Goal: Transaction & Acquisition: Obtain resource

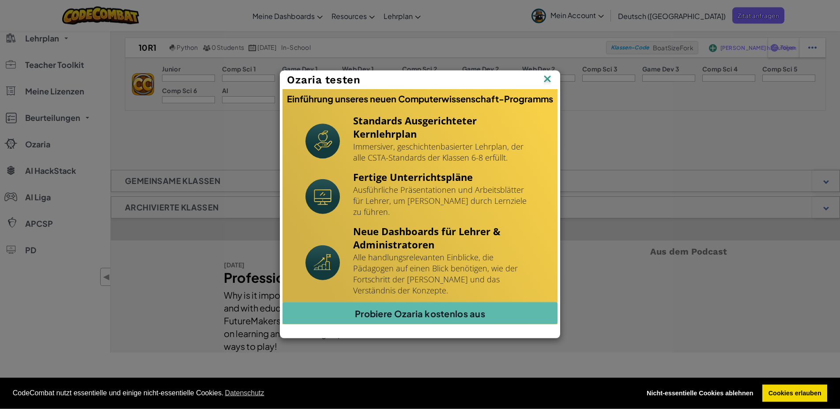
scroll to position [45, 0]
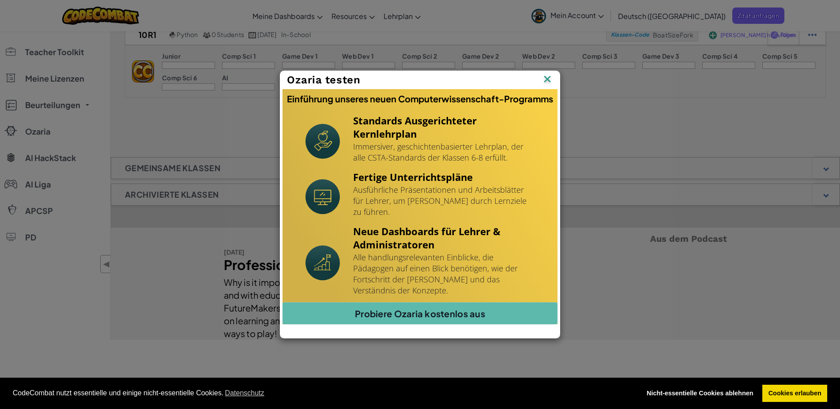
click at [0, 0] on img at bounding box center [0, 0] width 0 height 0
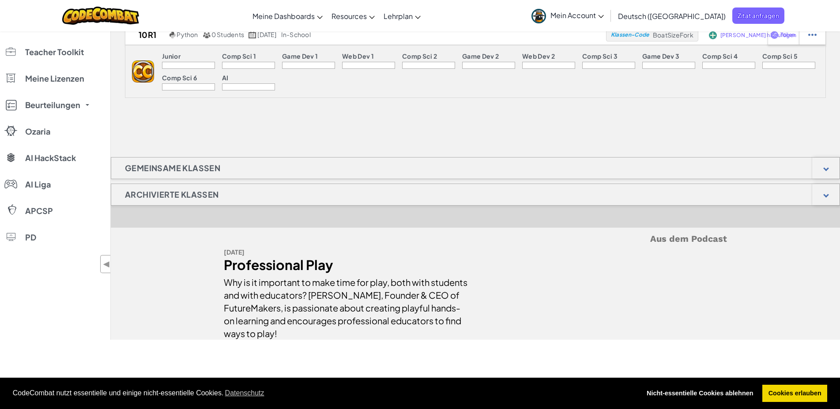
click at [170, 62] on div at bounding box center [188, 65] width 53 height 7
click at [177, 65] on div at bounding box center [188, 65] width 53 height 7
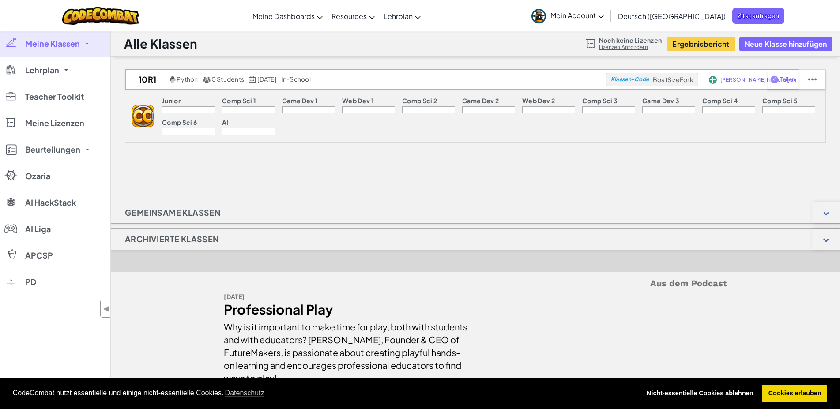
scroll to position [0, 0]
click at [668, 80] on span "BoatSizeFork" at bounding box center [673, 80] width 41 height 8
click at [662, 81] on span "BoatSizeFork" at bounding box center [673, 80] width 41 height 8
click at [821, 83] on div at bounding box center [812, 79] width 26 height 19
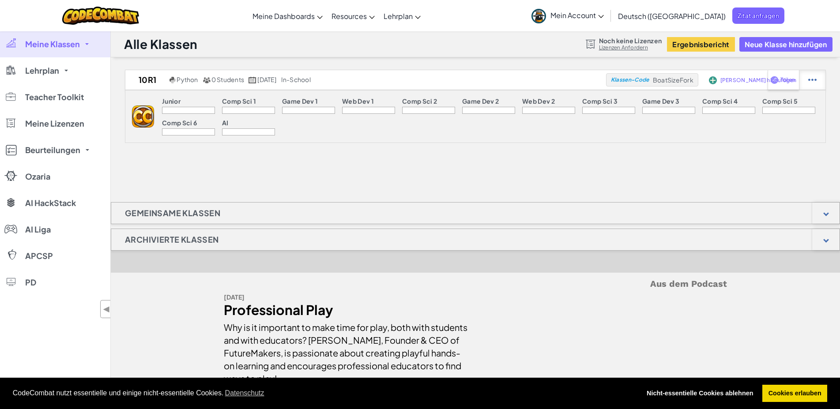
select select "blocks-and-code"
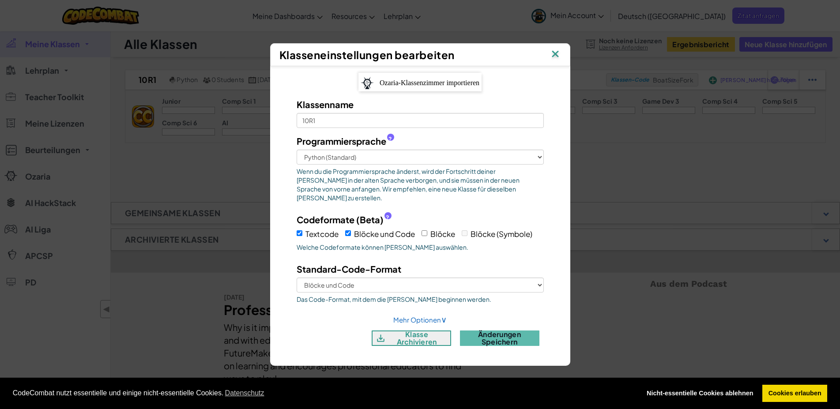
click at [555, 57] on img at bounding box center [555, 54] width 11 height 13
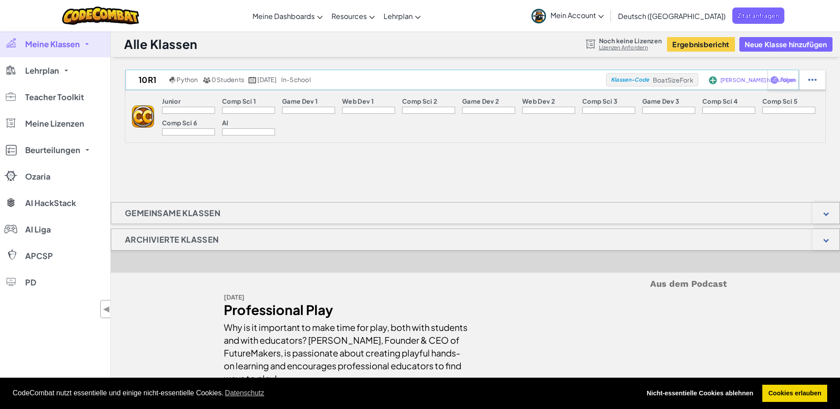
click at [666, 84] on div "Klassen-Code BoatSizeFork" at bounding box center [652, 79] width 92 height 13
copy span "BoatSizeFork"
click at [63, 122] on span "Meine Lizenzen" at bounding box center [54, 124] width 59 height 8
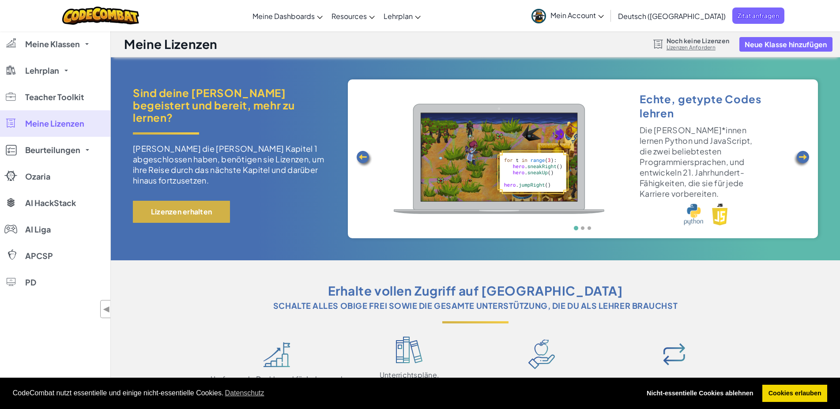
click at [193, 203] on button "Lizenzen erhalten" at bounding box center [181, 212] width 97 height 22
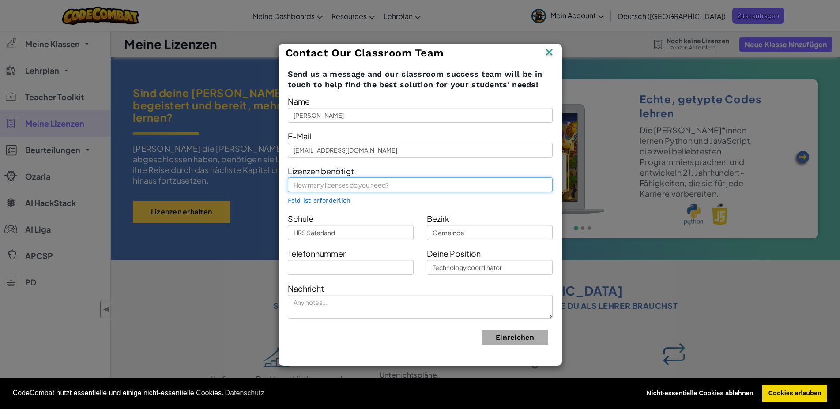
click at [339, 182] on input "text" at bounding box center [420, 185] width 265 height 15
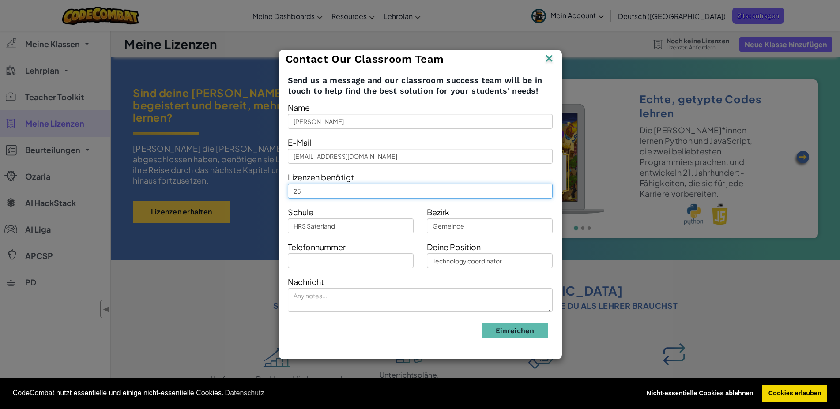
type input "25"
click at [471, 226] on input "Gemeinde" at bounding box center [490, 226] width 126 height 15
type input "[GEOGRAPHIC_DATA]"
click at [450, 261] on input "Technology coordinator" at bounding box center [490, 260] width 126 height 15
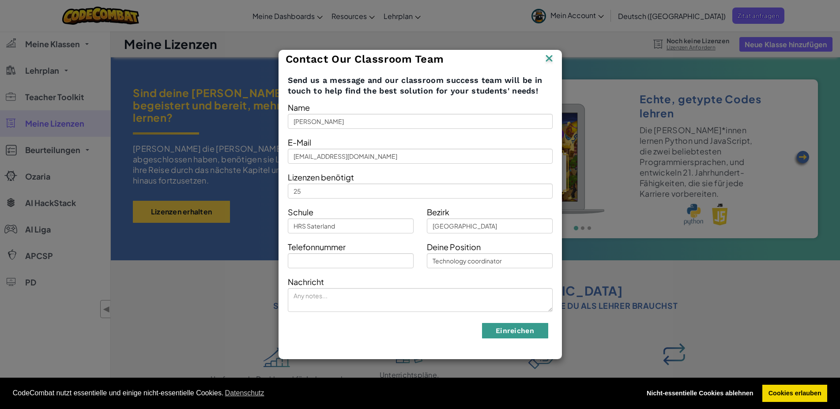
click at [514, 333] on button "Einreichen" at bounding box center [515, 330] width 66 height 15
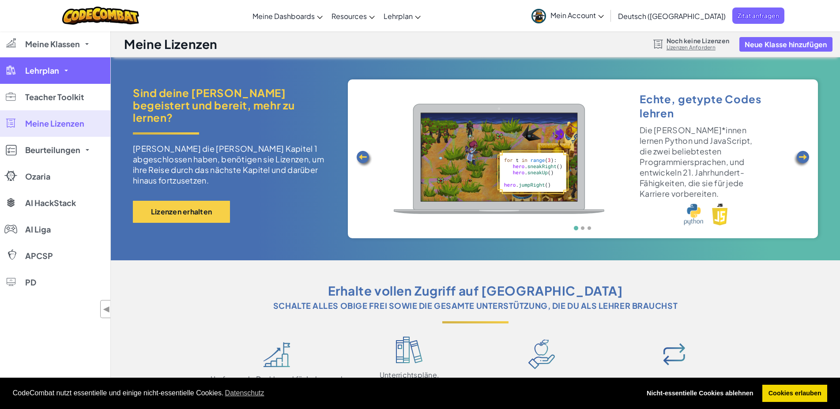
click at [68, 68] on link "Lehrplan" at bounding box center [55, 70] width 110 height 26
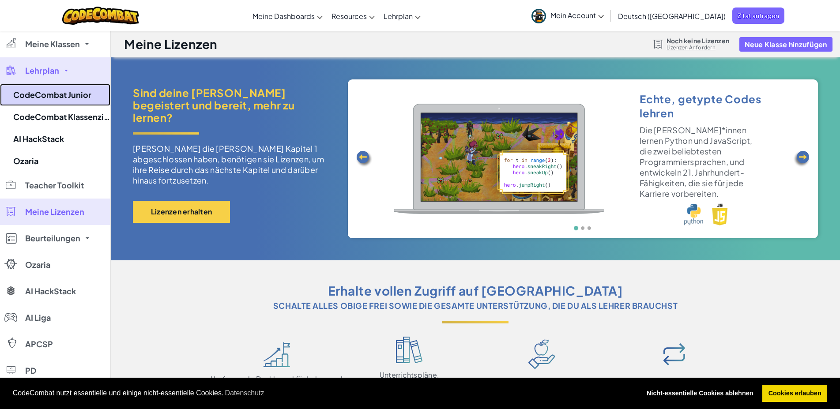
click at [69, 96] on link "CodeCombat Junior" at bounding box center [55, 95] width 110 height 22
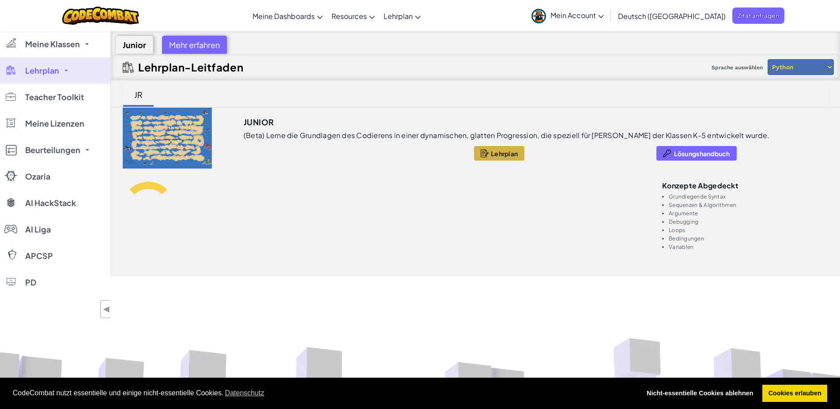
click at [491, 155] on span "Lehrplan" at bounding box center [504, 153] width 27 height 7
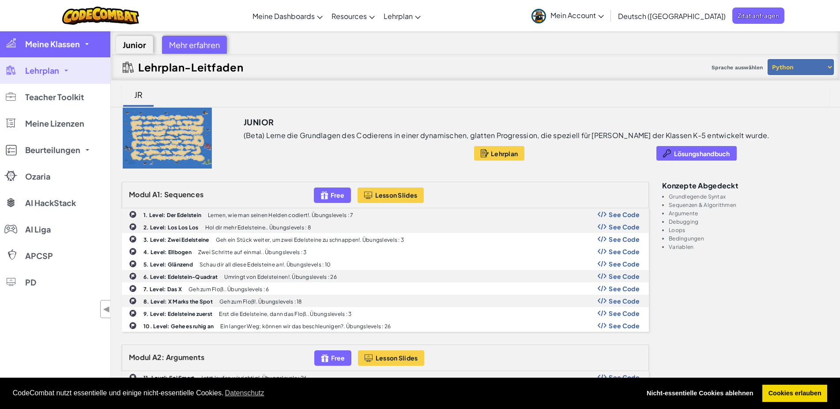
click at [57, 43] on span "Meine Klassen" at bounding box center [52, 44] width 55 height 8
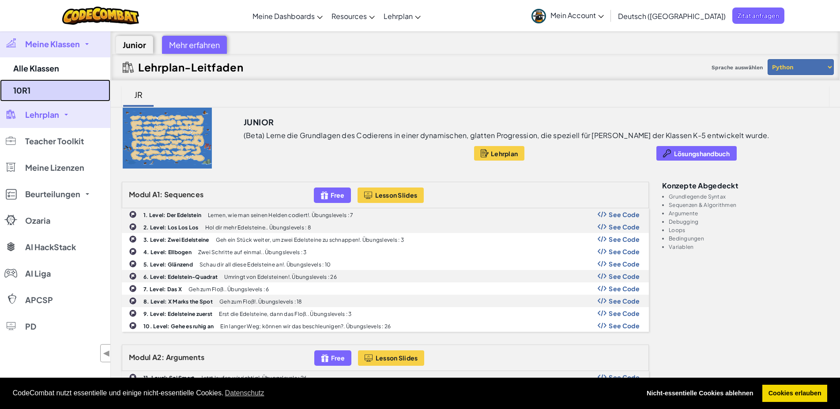
click at [49, 89] on link "10R1" at bounding box center [55, 90] width 110 height 22
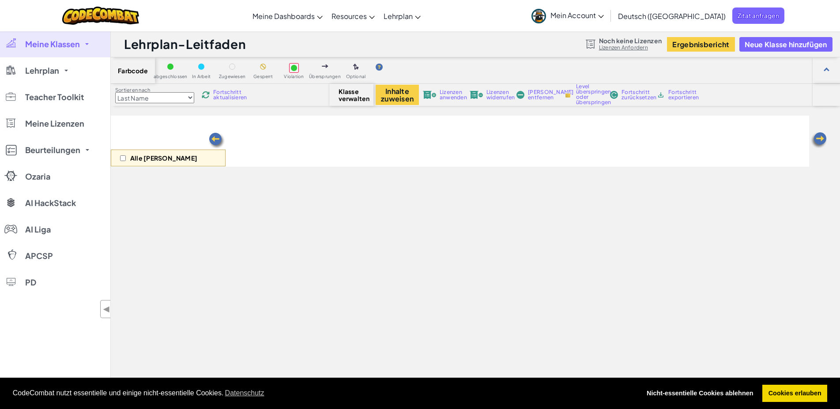
select select "560f1a9f22961295f9427742"
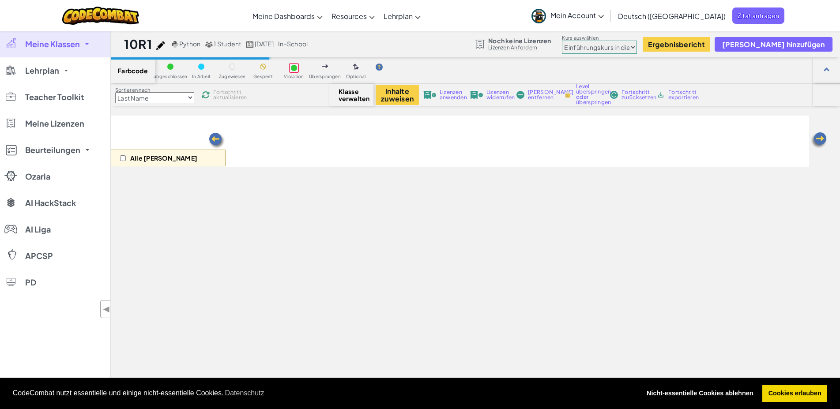
click at [591, 21] on link "Mein Account" at bounding box center [567, 16] width 81 height 28
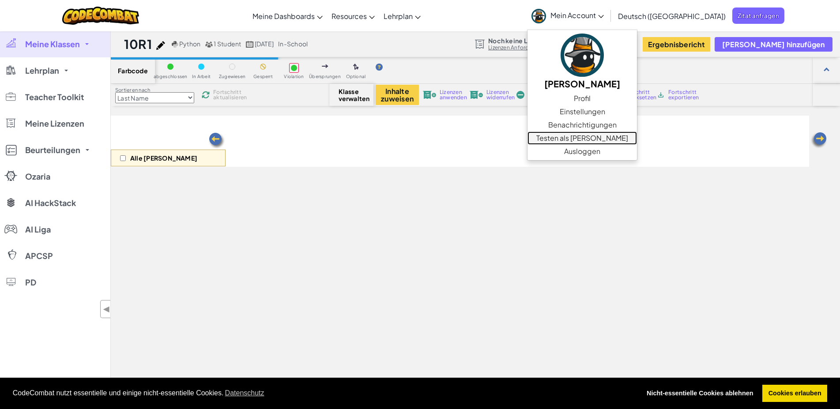
click at [604, 135] on link "Testen als [PERSON_NAME]" at bounding box center [583, 138] width 110 height 13
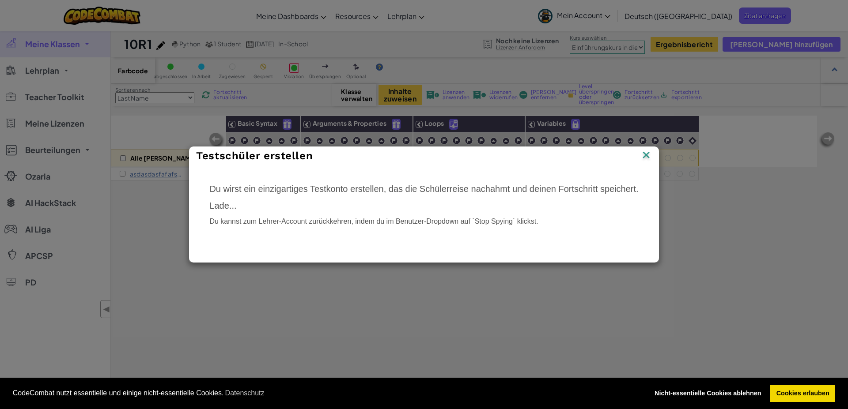
click at [643, 156] on img at bounding box center [645, 155] width 11 height 13
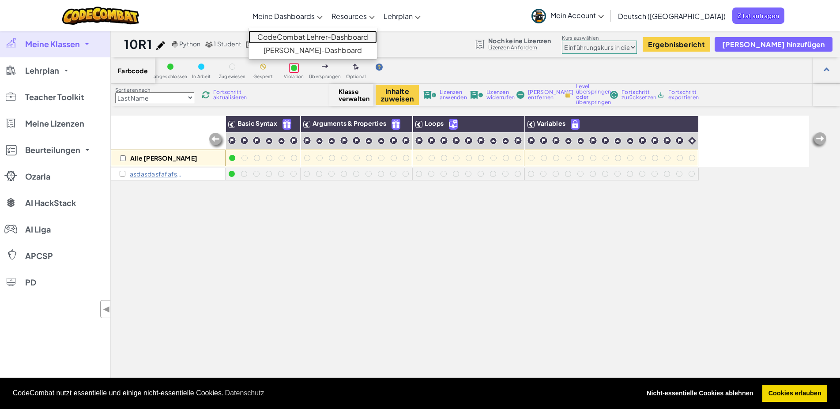
click at [302, 37] on link "CodeCombat Lehrer-Dashboard" at bounding box center [313, 36] width 129 height 13
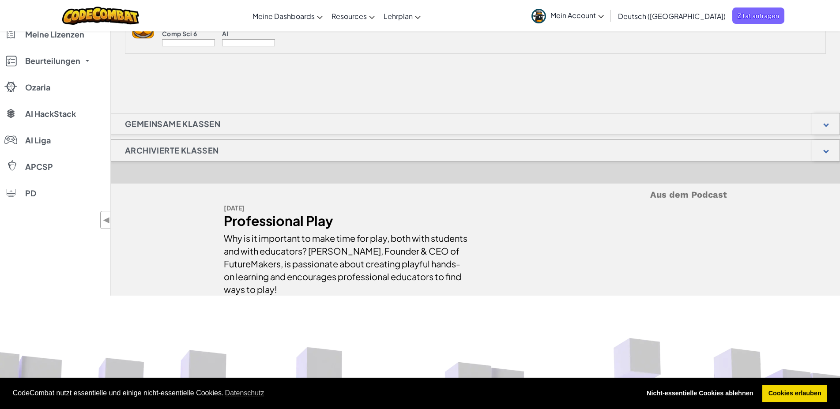
scroll to position [90, 0]
click at [769, 387] on link "Cookies erlauben" at bounding box center [795, 394] width 65 height 18
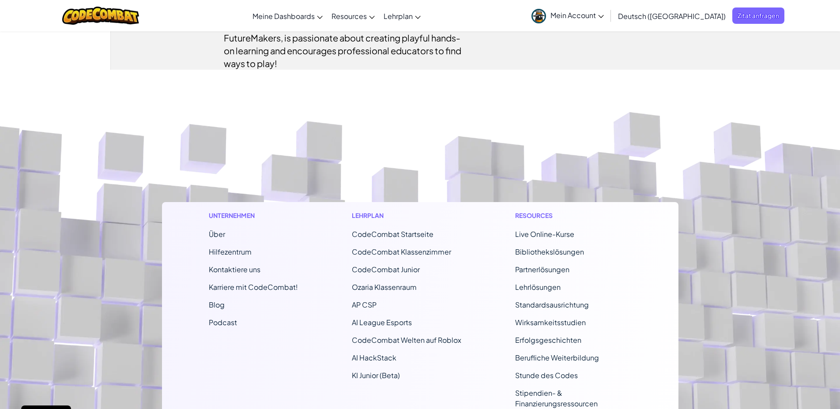
scroll to position [0, 0]
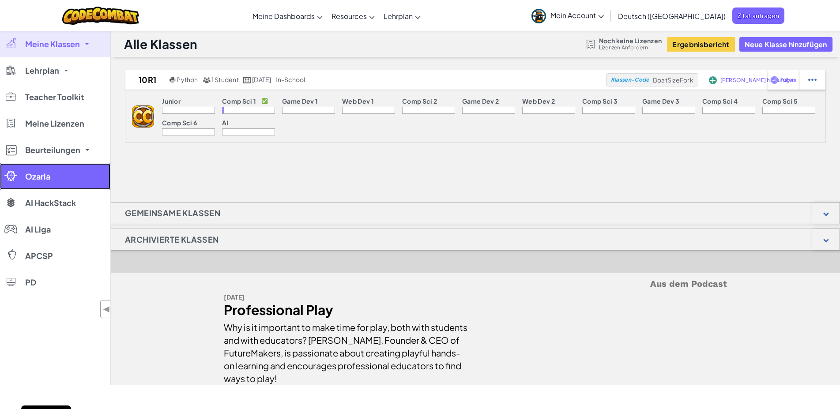
click at [64, 178] on link "Ozaria" at bounding box center [55, 176] width 110 height 26
